Goal: Information Seeking & Learning: Find specific fact

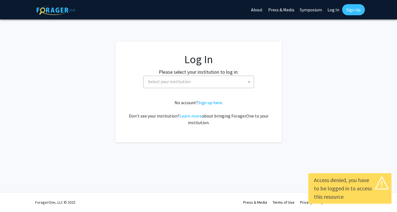
select select
click at [220, 82] on span "Select your institution" at bounding box center [200, 81] width 108 height 11
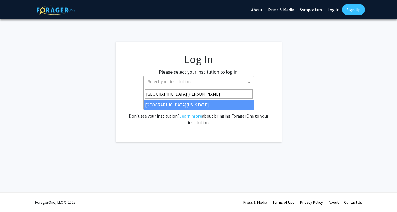
type input "[GEOGRAPHIC_DATA][PERSON_NAME]"
select select "31"
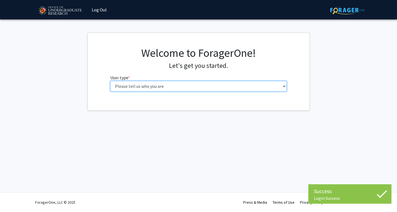
click at [186, 88] on select "Please tell us who you are Undergraduate Student Master's Student Doctoral Cand…" at bounding box center [198, 86] width 177 height 11
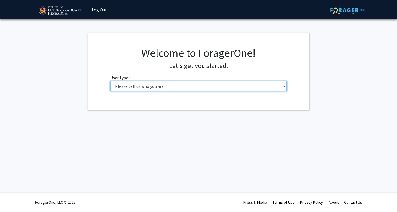
select select "3: doc"
click at [110, 81] on select "Please tell us who you are Undergraduate Student Master's Student Doctoral Cand…" at bounding box center [198, 86] width 177 height 11
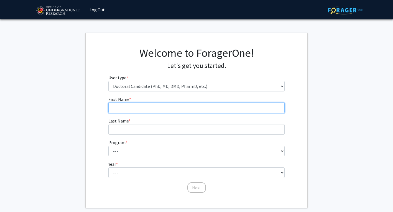
click at [179, 107] on input "First Name * required" at bounding box center [196, 108] width 177 height 11
type input "Caterina"
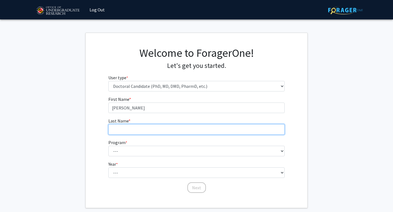
type input "Patriarca"
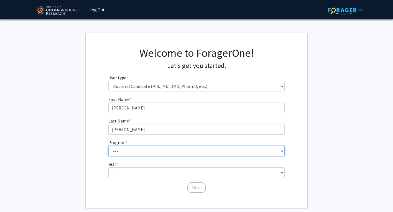
click at [166, 151] on select "--- Aerospace Engineering Agricultural and Resource Economics American Studies …" at bounding box center [196, 151] width 177 height 11
select select "75: 921"
click at [108, 146] on select "--- Aerospace Engineering Agricultural and Resource Economics American Studies …" at bounding box center [196, 151] width 177 height 11
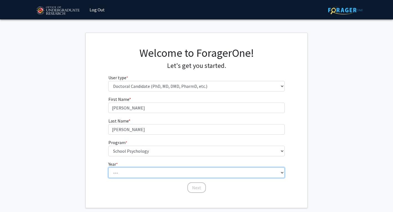
click at [139, 172] on select "--- First Year Second Year Third Year Fourth Year Fifth Year Sixth Year Seventh…" at bounding box center [196, 172] width 177 height 11
select select "1: first_year"
click at [108, 167] on select "--- First Year Second Year Third Year Fourth Year Fifth Year Sixth Year Seventh…" at bounding box center [196, 172] width 177 height 11
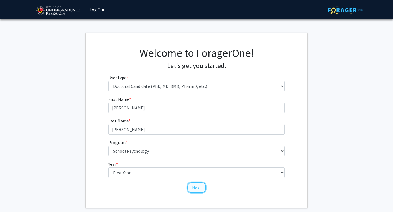
click at [192, 189] on button "Next" at bounding box center [196, 187] width 19 height 11
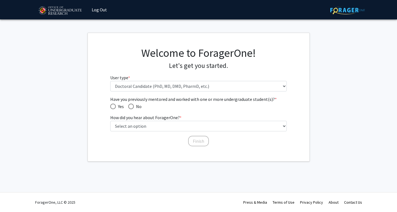
click at [113, 108] on span "Have you previously mentored and worked with one or more undergraduate student(…" at bounding box center [113, 107] width 6 height 6
click at [113, 108] on input "Yes" at bounding box center [113, 107] width 6 height 6
radio input "true"
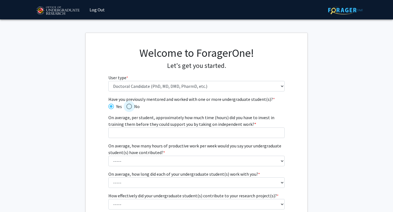
click at [129, 106] on span "Have you previously mentored and worked with one or more undergraduate student(…" at bounding box center [129, 107] width 6 height 6
click at [129, 106] on input "No" at bounding box center [129, 107] width 6 height 6
radio input "true"
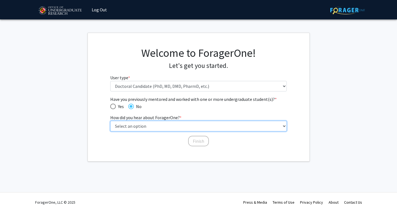
click at [156, 128] on select "Select an option Peer/student recommendation Faculty/staff recommendation Unive…" at bounding box center [198, 126] width 177 height 11
select select "2: faculty_recommendation"
click at [110, 121] on select "Select an option Peer/student recommendation Faculty/staff recommendation Unive…" at bounding box center [198, 126] width 177 height 11
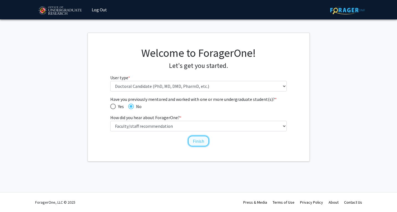
click at [192, 140] on button "Finish" at bounding box center [198, 141] width 21 height 11
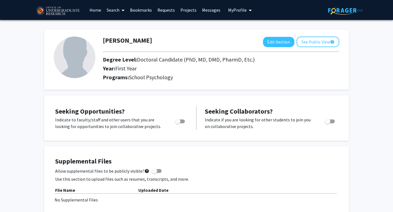
click at [187, 12] on link "Projects" at bounding box center [189, 9] width 22 height 19
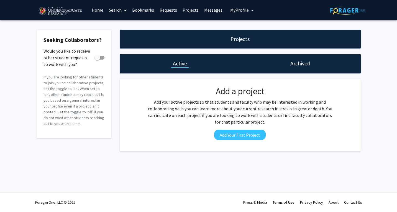
click at [295, 67] on div "Archived" at bounding box center [300, 63] width 121 height 19
click at [297, 64] on h1 "Archived" at bounding box center [301, 64] width 20 height 8
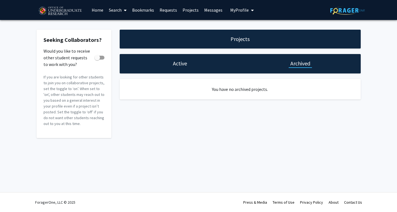
click at [177, 66] on h1 "Active" at bounding box center [180, 64] width 14 height 8
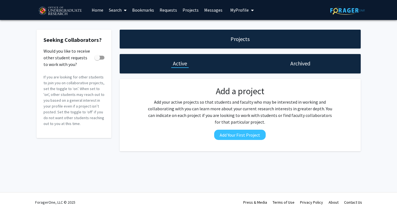
click at [113, 11] on link "Search" at bounding box center [117, 9] width 23 height 19
click at [99, 13] on link "Home" at bounding box center [97, 9] width 17 height 19
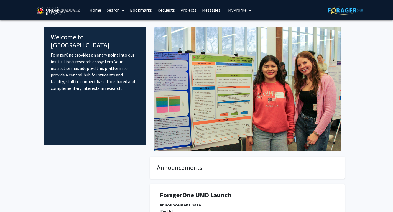
click at [111, 12] on link "Search" at bounding box center [115, 9] width 23 height 19
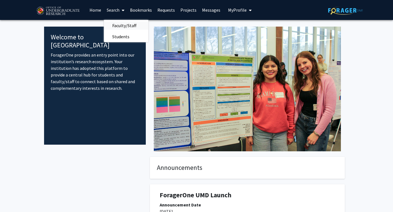
click at [124, 22] on span "Faculty/Staff" at bounding box center [124, 25] width 41 height 11
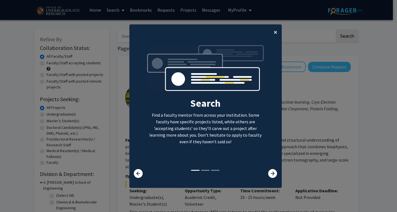
click at [271, 34] on button "×" at bounding box center [275, 32] width 12 height 16
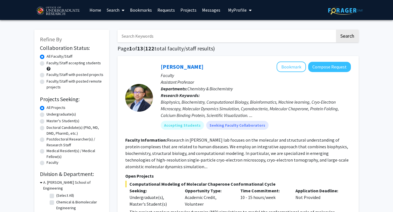
click at [252, 35] on input "Search Keywords" at bounding box center [227, 36] width 218 height 13
click at [336, 30] on button "Search" at bounding box center [347, 36] width 23 height 13
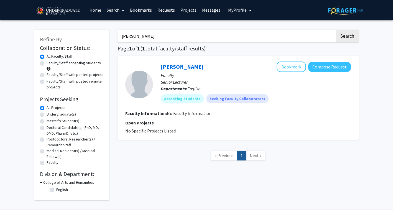
click at [224, 36] on input "sarah zimmerman" at bounding box center [227, 36] width 218 height 13
type input "s"
type input "immigrant"
click at [336, 30] on button "Search" at bounding box center [347, 36] width 23 height 13
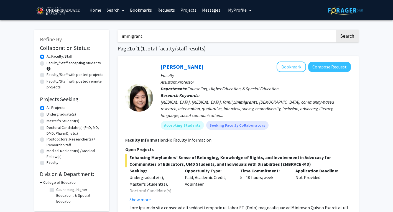
click at [291, 40] on input "immigrant" at bounding box center [227, 36] width 218 height 13
click at [216, 14] on link "Messages" at bounding box center [211, 9] width 24 height 19
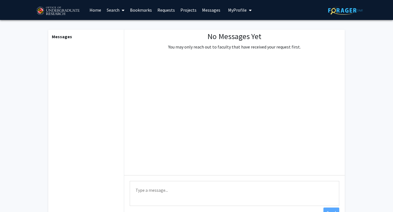
click at [231, 15] on button "My Profile" at bounding box center [240, 10] width 27 height 20
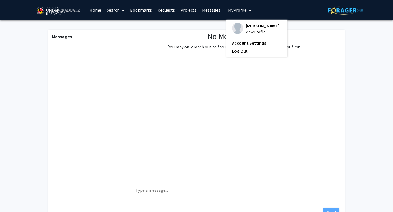
click at [255, 28] on span "Caterina Patriarca" at bounding box center [263, 26] width 34 height 6
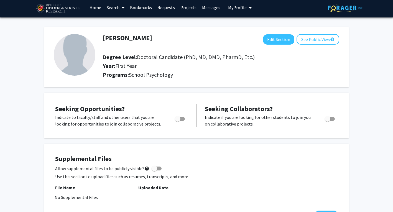
scroll to position [3, 0]
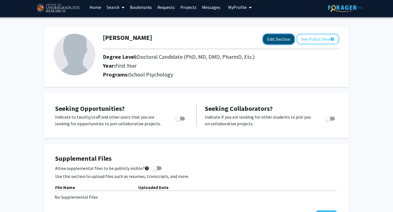
click at [279, 41] on button "Edit Section" at bounding box center [278, 39] width 31 height 10
select select "first_year"
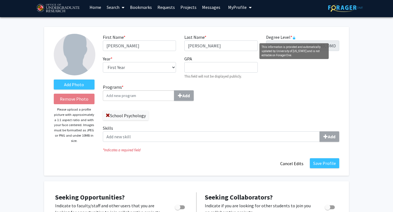
click at [293, 39] on rect "This information is provided and automatically updated by University of Marylan…" at bounding box center [294, 38] width 2 height 2
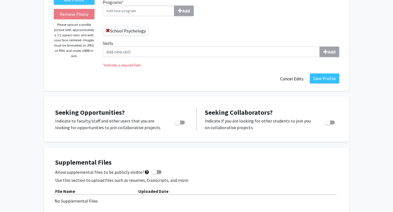
scroll to position [0, 0]
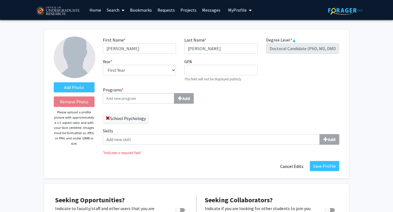
click at [96, 10] on link "Home" at bounding box center [95, 9] width 17 height 19
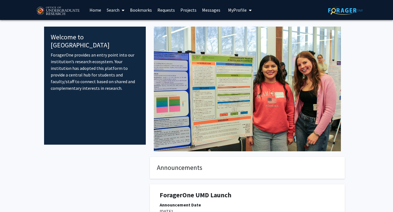
click at [182, 12] on link "Projects" at bounding box center [189, 9] width 22 height 19
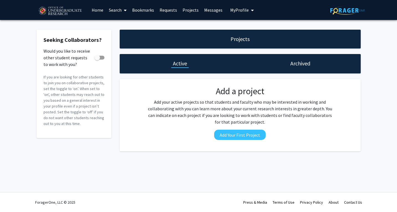
click at [150, 9] on link "Bookmarks" at bounding box center [142, 9] width 27 height 19
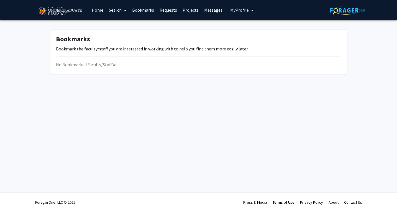
click at [168, 14] on link "Requests" at bounding box center [168, 9] width 23 height 19
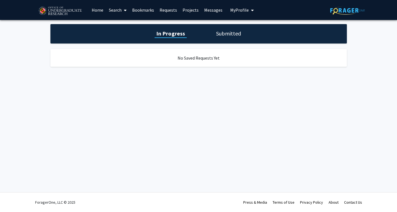
click at [187, 14] on link "Projects" at bounding box center [191, 9] width 22 height 19
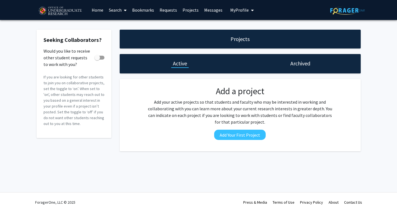
click at [205, 15] on link "Messages" at bounding box center [214, 9] width 24 height 19
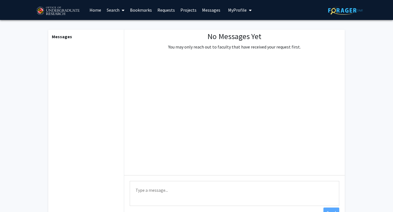
click at [229, 16] on button "My Profile" at bounding box center [240, 10] width 27 height 20
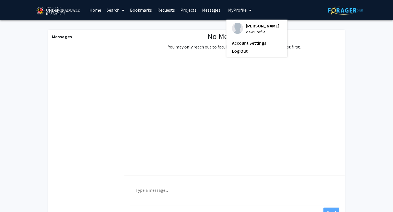
click at [145, 8] on link "Bookmarks" at bounding box center [140, 9] width 27 height 19
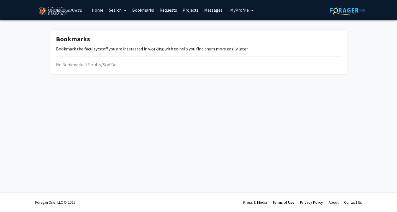
click at [119, 9] on link "Search" at bounding box center [117, 9] width 23 height 19
click at [129, 37] on span "Students" at bounding box center [123, 36] width 34 height 11
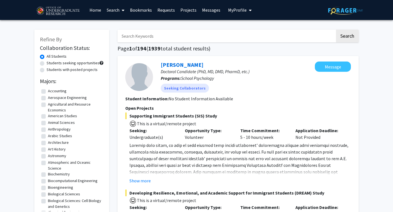
click at [146, 34] on input "Search Keywords" at bounding box center [227, 36] width 218 height 13
click at [260, 87] on div "Seeking Collaborators" at bounding box center [238, 88] width 156 height 11
click at [190, 65] on link "Sarah Zimmerman" at bounding box center [182, 64] width 43 height 7
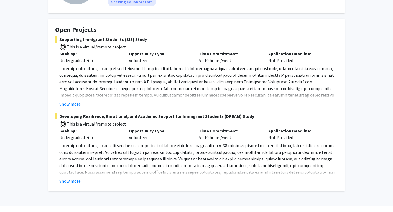
scroll to position [73, 0]
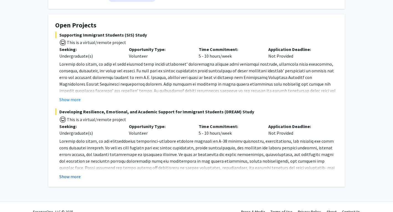
click at [72, 175] on button "Show more" at bounding box center [69, 176] width 21 height 7
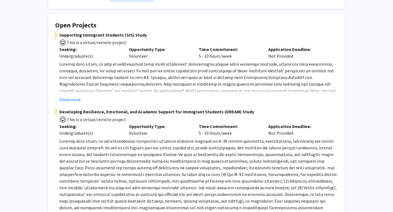
click at [103, 110] on span "Developing Resilience, Emotional, and Academic Support for Immigrant Students (…" at bounding box center [196, 111] width 283 height 7
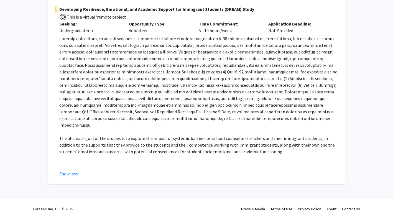
scroll to position [0, 0]
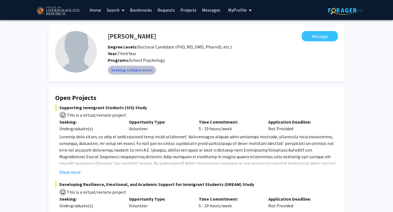
click at [131, 71] on mat-chip "Seeking Collaborators" at bounding box center [132, 70] width 48 height 9
